Goal: Check status: Check status

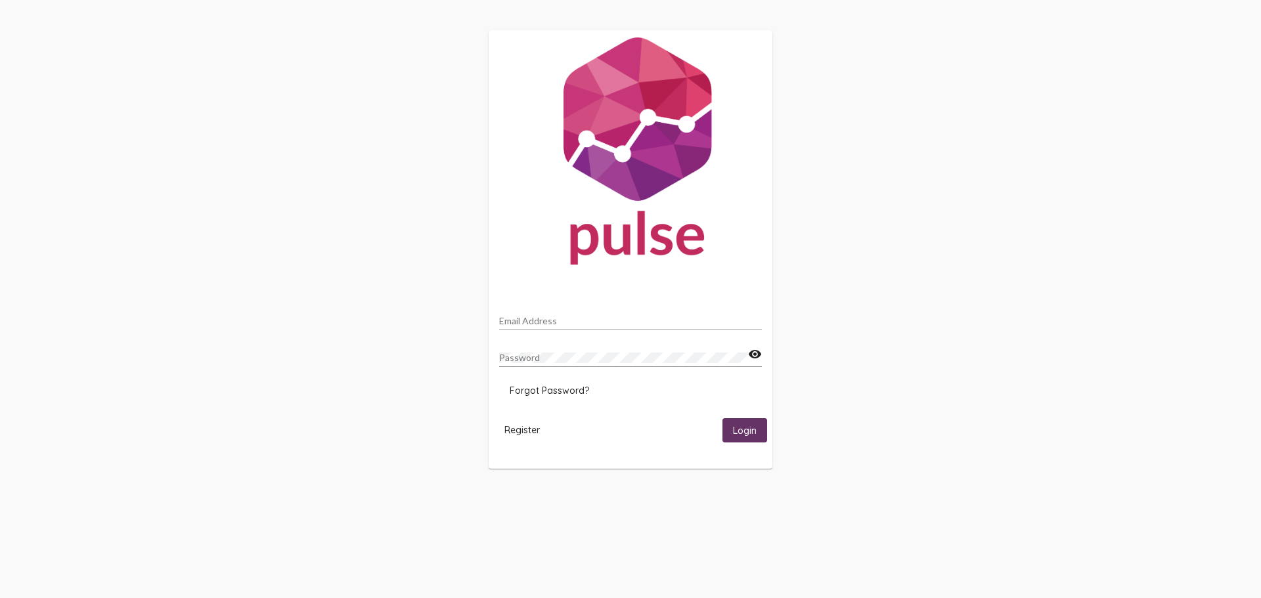
click at [578, 325] on input "Email Address" at bounding box center [630, 321] width 263 height 11
type input "[EMAIL_ADDRESS][DOMAIN_NAME]"
click at [722, 418] on button "Login" at bounding box center [744, 430] width 45 height 24
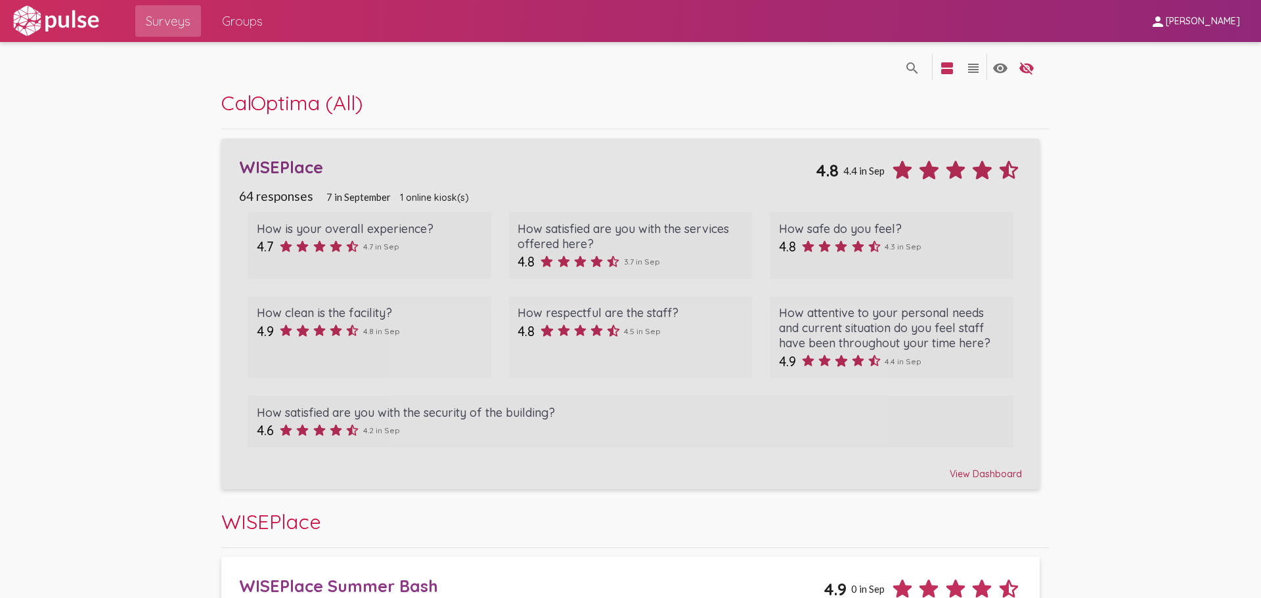
click at [293, 167] on div "WISEPlace" at bounding box center [527, 167] width 576 height 20
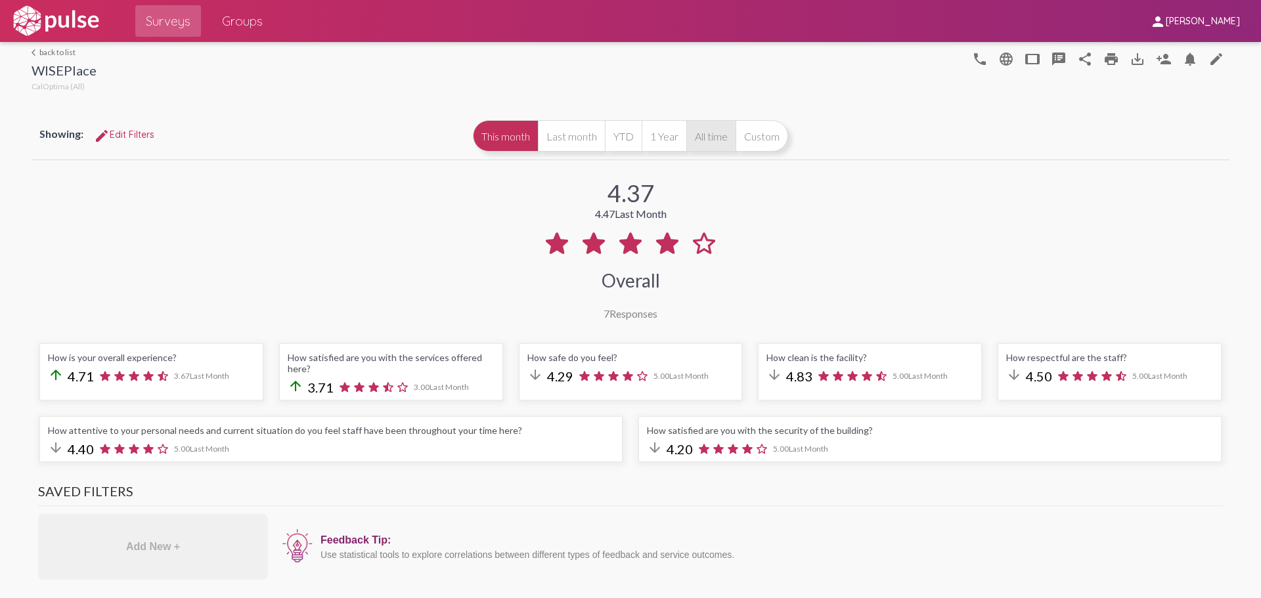
click at [720, 140] on button "All time" at bounding box center [710, 136] width 49 height 32
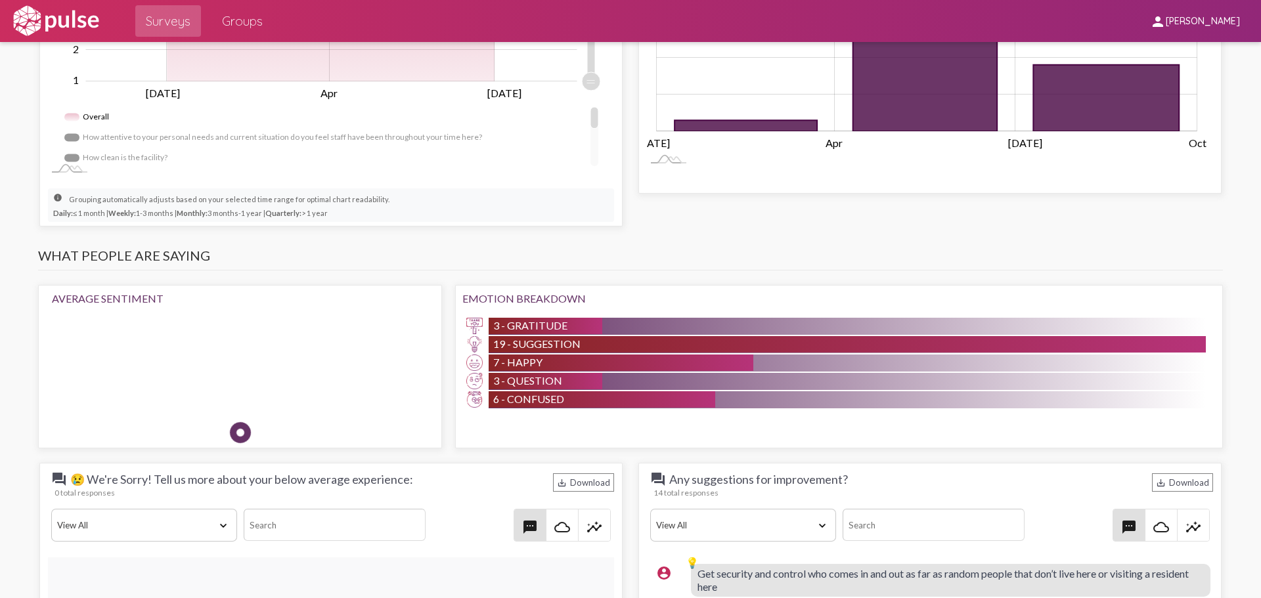
scroll to position [985, 0]
